Goal: Task Accomplishment & Management: Manage account settings

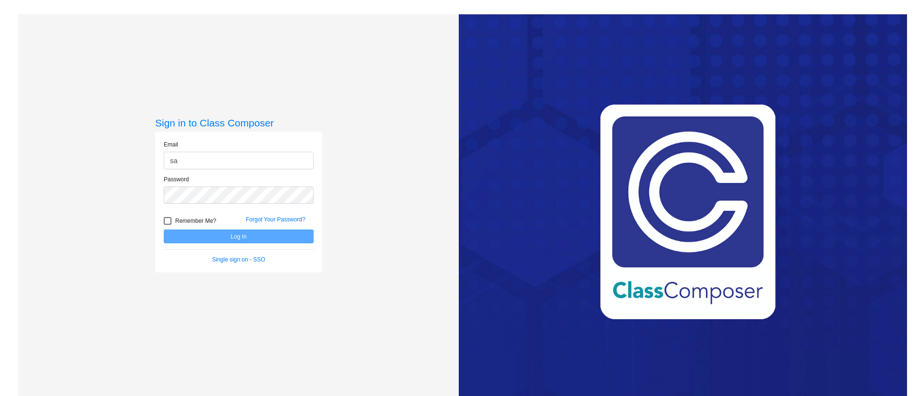
type input "[PERSON_NAME][EMAIL_ADDRESS][PERSON_NAME][DOMAIN_NAME]"
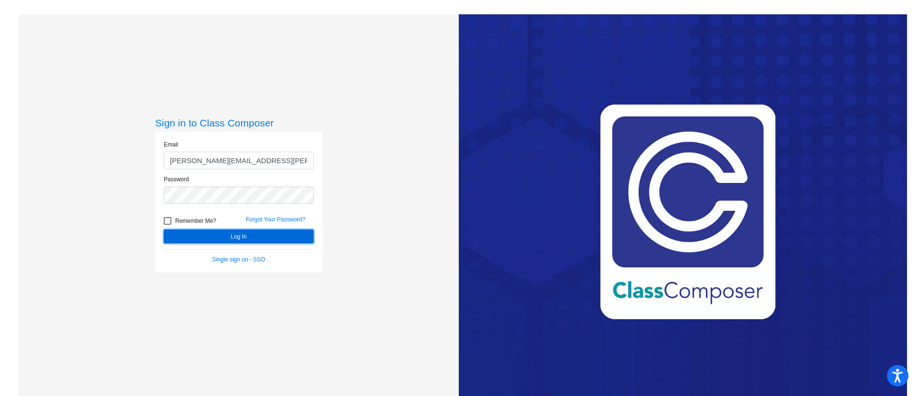
click at [240, 234] on button "Log In" at bounding box center [239, 237] width 150 height 14
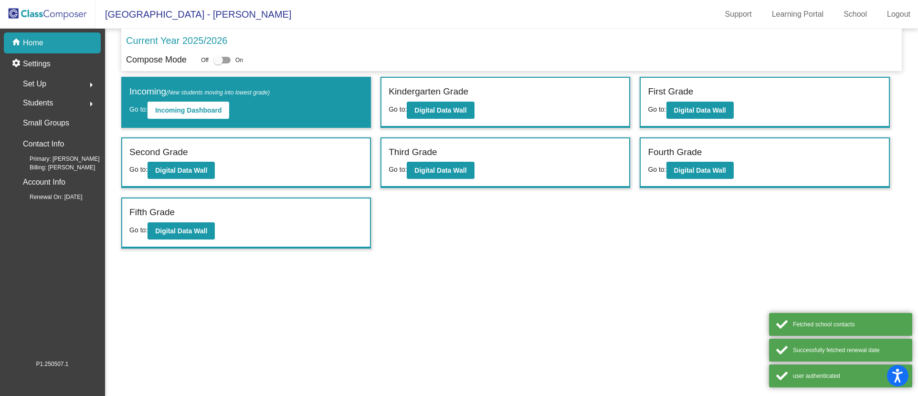
click at [45, 87] on span "Set Up" at bounding box center [34, 83] width 23 height 13
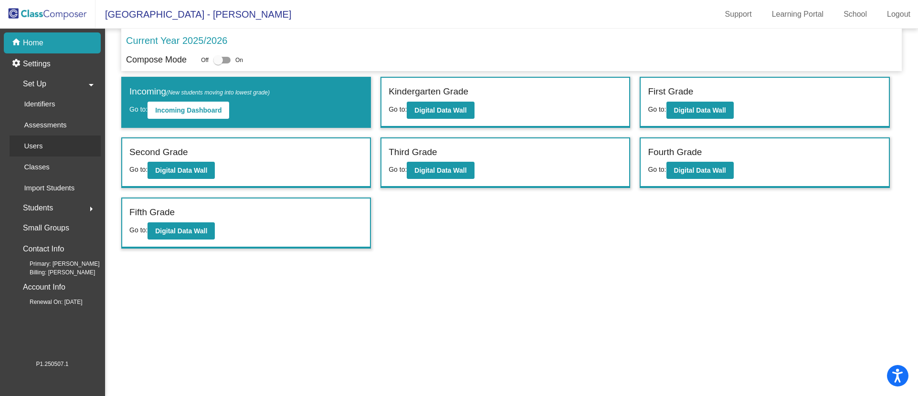
click at [32, 146] on p "Users" at bounding box center [33, 145] width 19 height 11
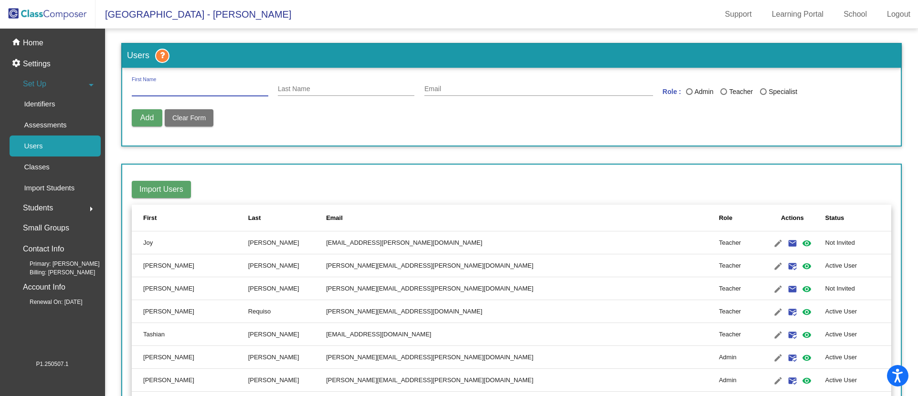
click at [159, 90] on input "First Name" at bounding box center [200, 89] width 137 height 8
type input "[PERSON_NAME]"
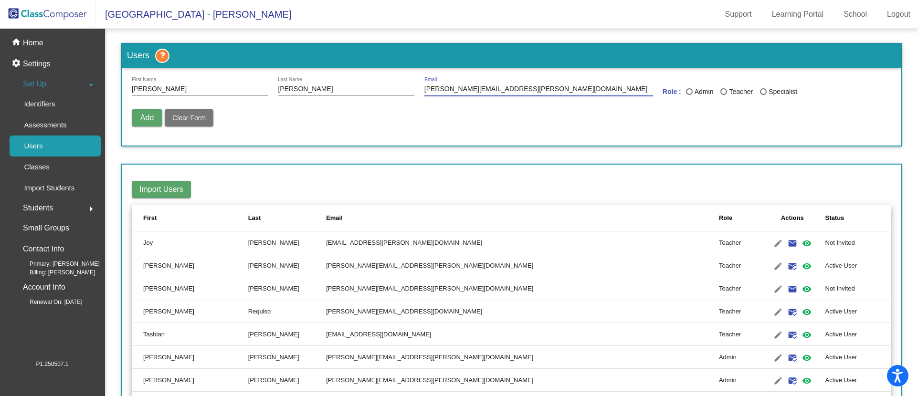
type input "[PERSON_NAME][EMAIL_ADDRESS][PERSON_NAME][DOMAIN_NAME]"
click at [721, 88] on div "Last Name" at bounding box center [723, 91] width 7 height 7
click at [723, 95] on input "Teacher" at bounding box center [723, 95] width 0 height 0
radio input "true"
click at [147, 114] on span "Add" at bounding box center [146, 118] width 13 height 8
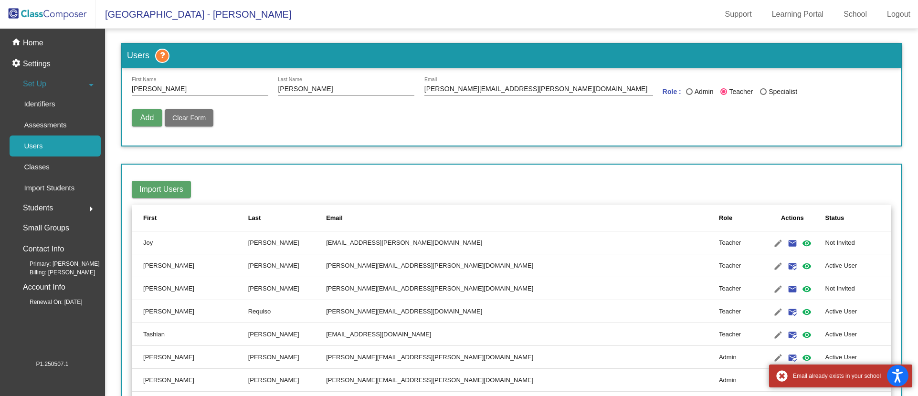
scroll to position [72, 0]
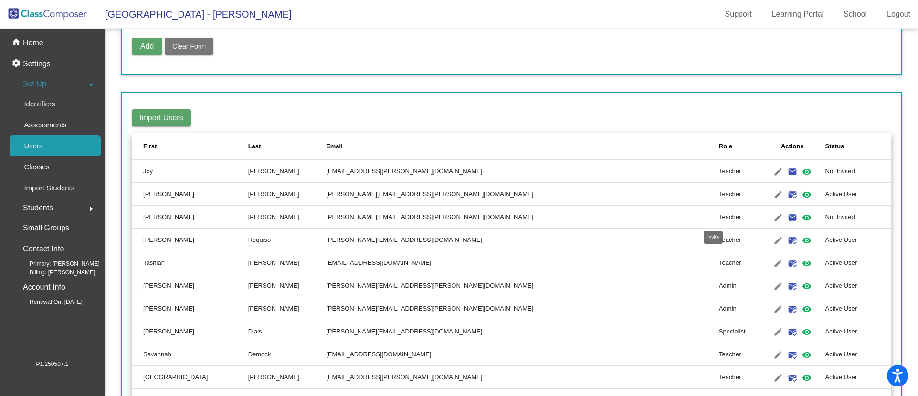
click at [787, 216] on mat-icon "email" at bounding box center [792, 217] width 11 height 11
radio input "false"
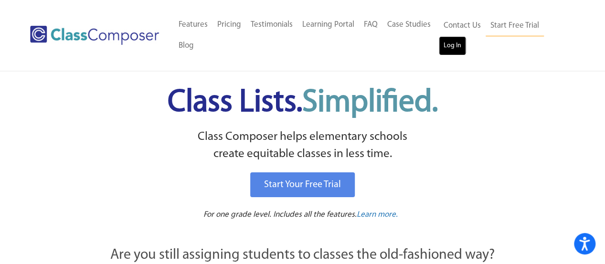
click at [460, 45] on link "Log In" at bounding box center [452, 45] width 27 height 19
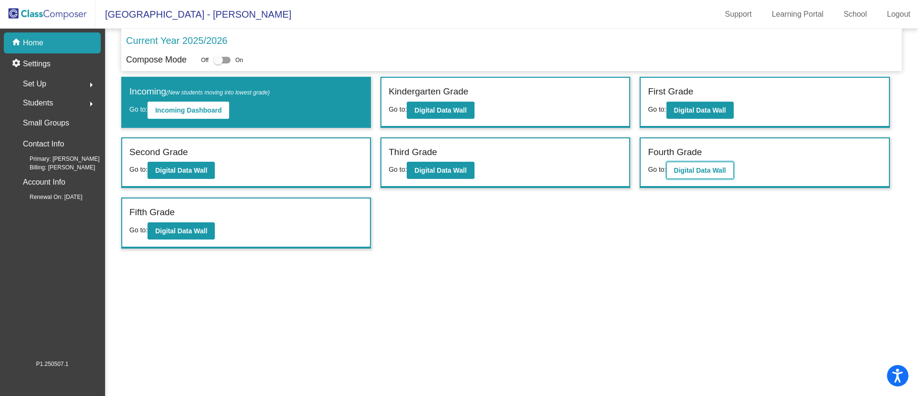
click at [708, 164] on button "Digital Data Wall" at bounding box center [699, 170] width 67 height 17
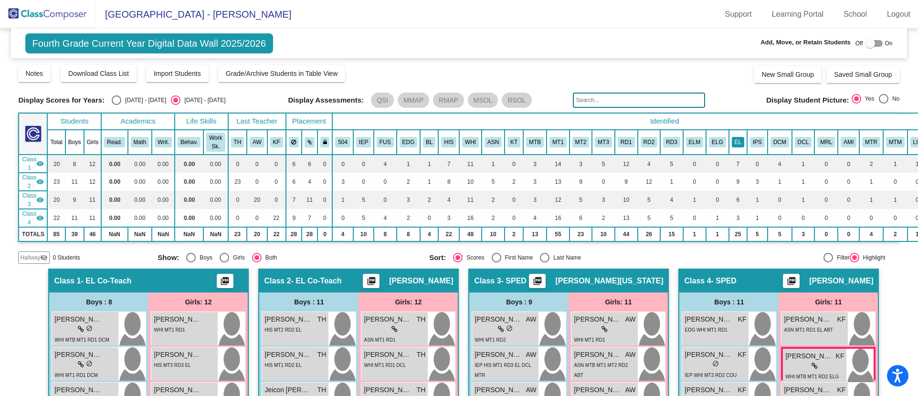
click at [739, 140] on button "EL" at bounding box center [738, 142] width 12 height 11
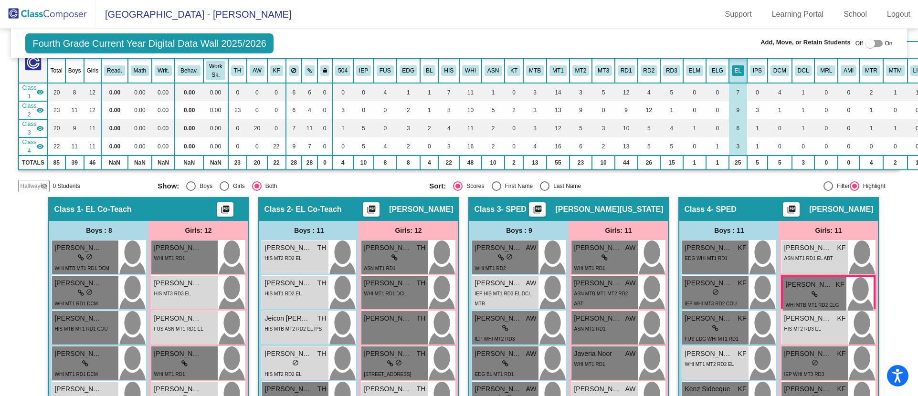
scroll to position [72, 0]
